Goal: Task Accomplishment & Management: Complete application form

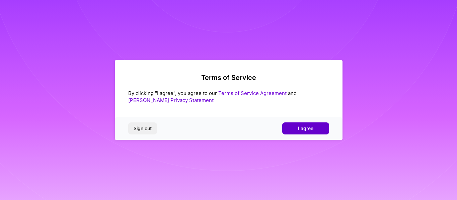
click at [305, 131] on span "I agree" at bounding box center [305, 128] width 15 height 7
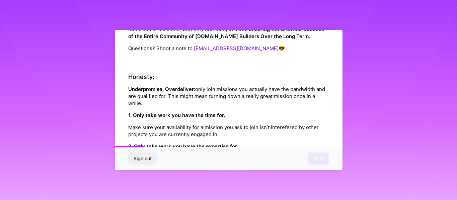
scroll to position [107, 0]
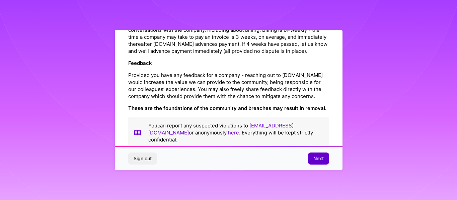
click at [319, 161] on span "Next" at bounding box center [319, 158] width 10 height 7
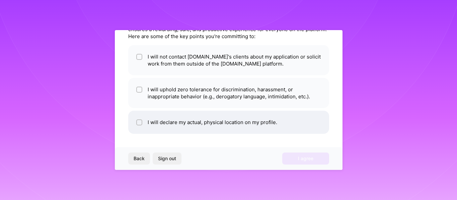
scroll to position [41, 0]
click at [138, 122] on input "checkbox" at bounding box center [140, 123] width 5 height 5
checkbox input "true"
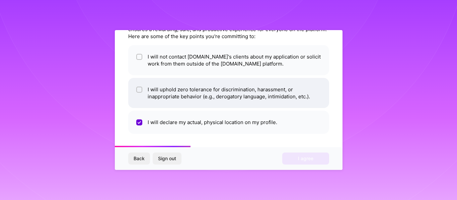
click at [139, 89] on input "checkbox" at bounding box center [140, 90] width 5 height 5
checkbox input "true"
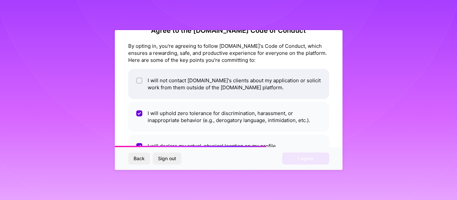
scroll to position [17, 0]
click at [138, 81] on input "checkbox" at bounding box center [140, 81] width 5 height 5
checkbox input "true"
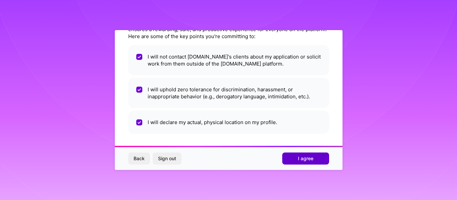
scroll to position [41, 0]
click at [295, 156] on button "I agree" at bounding box center [305, 159] width 47 height 12
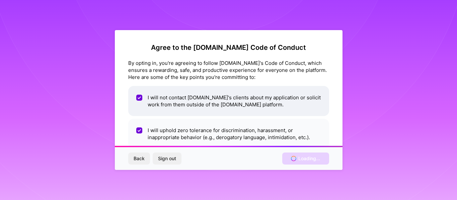
scroll to position [0, 0]
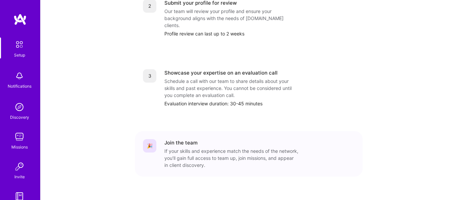
scroll to position [309, 0]
